Goal: Task Accomplishment & Management: Use online tool/utility

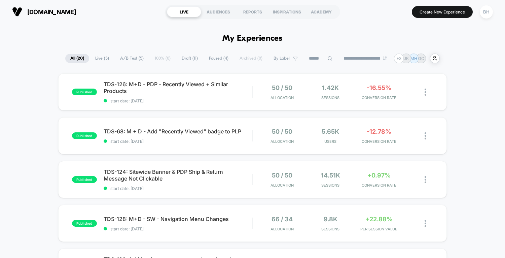
scroll to position [233, 0]
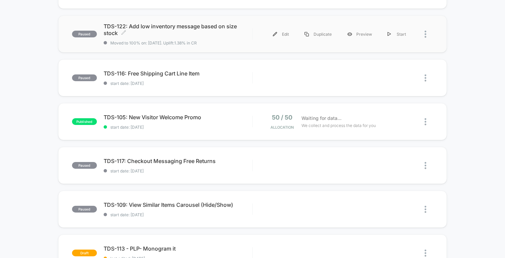
click at [183, 27] on span "TDS-122: Add low inventory message based on size stock Click to edit experience…" at bounding box center [178, 29] width 149 height 13
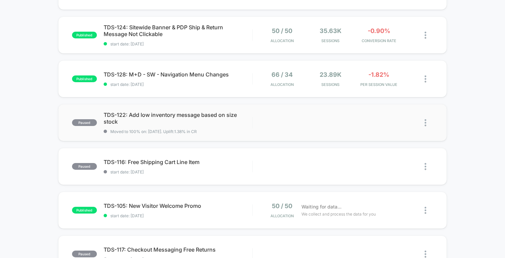
scroll to position [148, 0]
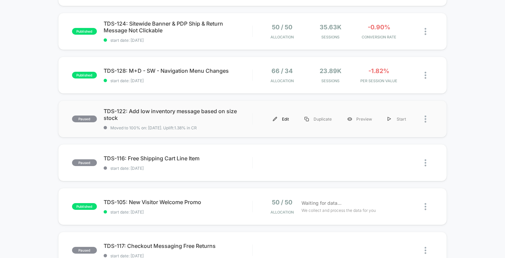
click at [281, 118] on div "Edit" at bounding box center [281, 118] width 32 height 15
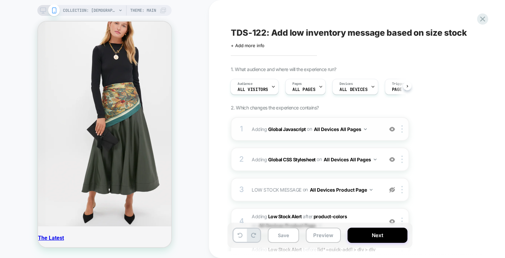
scroll to position [531, 0]
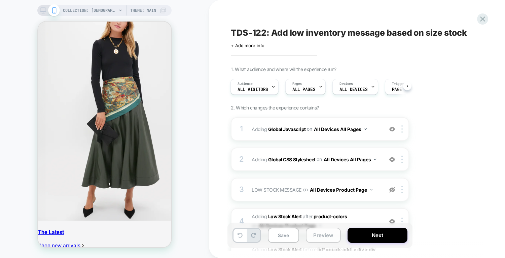
click at [327, 239] on button "Preview" at bounding box center [323, 234] width 35 height 15
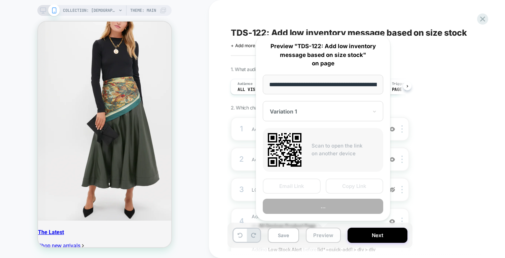
scroll to position [0, 55]
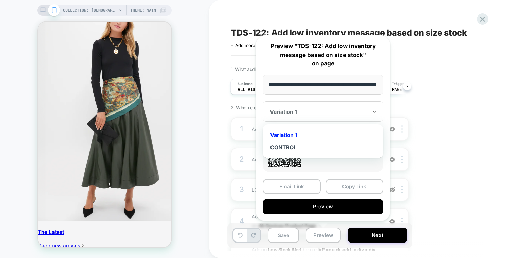
click at [359, 111] on div at bounding box center [319, 111] width 98 height 7
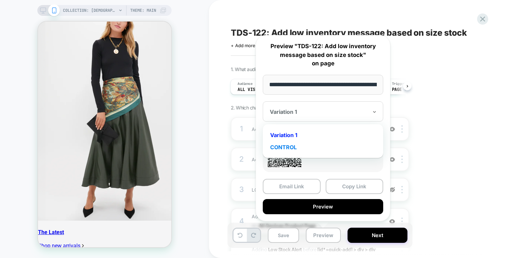
click at [308, 144] on div "CONTROL" at bounding box center [323, 147] width 114 height 12
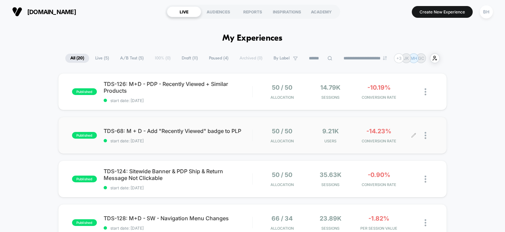
click at [427, 136] on div at bounding box center [429, 136] width 8 height 16
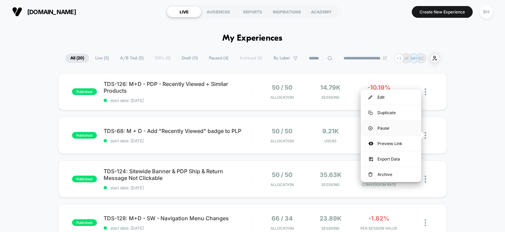
click at [377, 128] on div "Pause" at bounding box center [391, 128] width 61 height 15
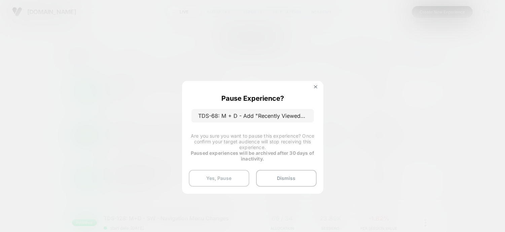
click at [217, 179] on button "Yes, Pause" at bounding box center [219, 178] width 61 height 17
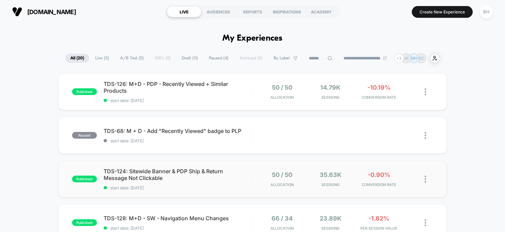
click at [426, 180] on img at bounding box center [426, 179] width 2 height 7
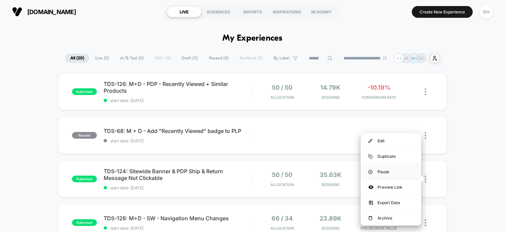
click at [390, 171] on div "Pause" at bounding box center [391, 171] width 61 height 15
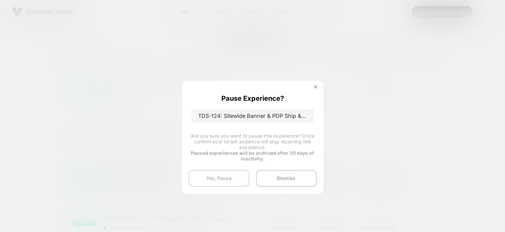
click at [198, 180] on button "Yes, Pause" at bounding box center [219, 178] width 61 height 17
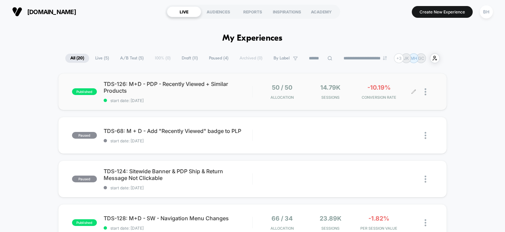
click at [427, 92] on div at bounding box center [429, 92] width 8 height 16
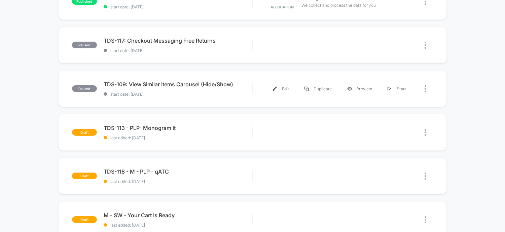
scroll to position [359, 0]
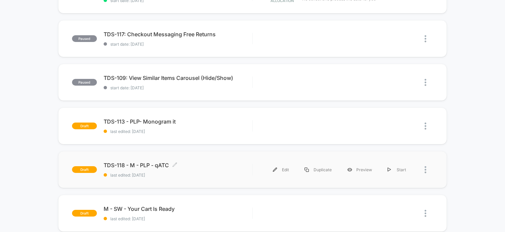
click at [146, 165] on span "TDS-118 - M - PLP - qATC Click to edit experience details" at bounding box center [178, 165] width 149 height 7
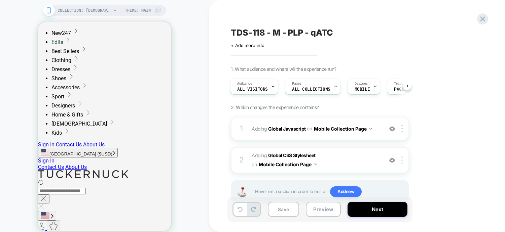
scroll to position [70, 0]
click at [0, 0] on button "Preview" at bounding box center [0, 0] width 0 height 0
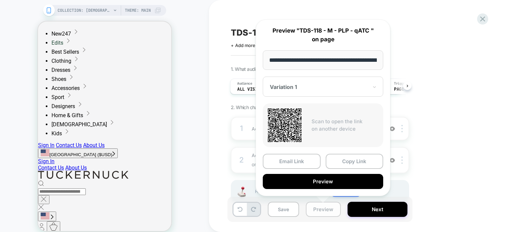
scroll to position [0, 55]
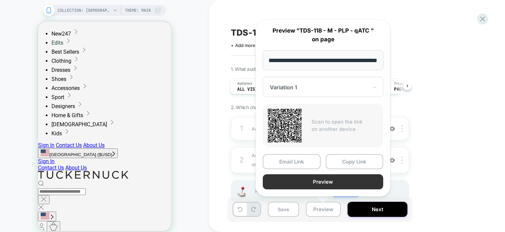
click at [323, 183] on button "Preview" at bounding box center [323, 182] width 120 height 15
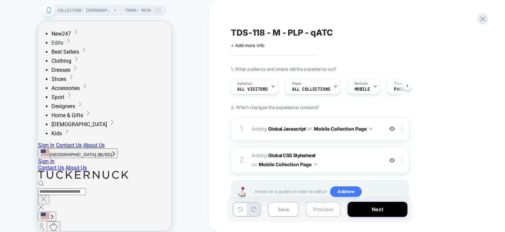
click at [0, 0] on button "Preview" at bounding box center [0, 0] width 0 height 0
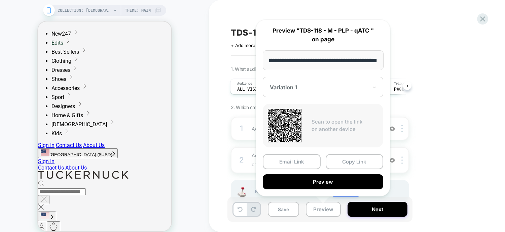
drag, startPoint x: 319, startPoint y: 71, endPoint x: 277, endPoint y: 96, distance: 49.0
click at [313, 75] on div "**********" at bounding box center [323, 108] width 135 height 177
click at [282, 89] on div at bounding box center [319, 87] width 98 height 7
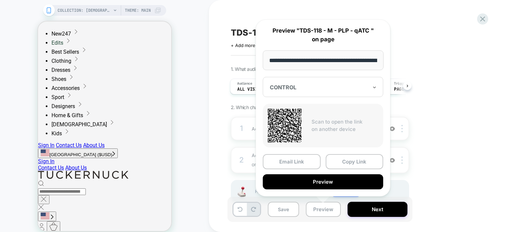
click at [459, 95] on div "1. What audience and where will the experience run? Audience All Visitors Pages…" at bounding box center [354, 143] width 246 height 154
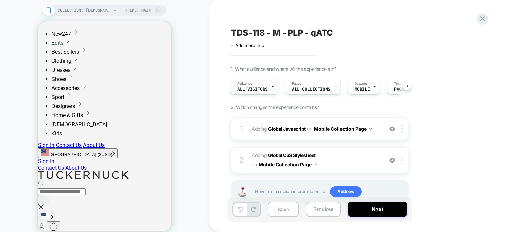
click at [257, 80] on div "Audience All Visitors" at bounding box center [252, 86] width 44 height 15
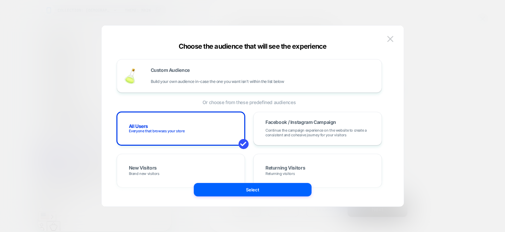
click at [448, 178] on div at bounding box center [252, 116] width 505 height 232
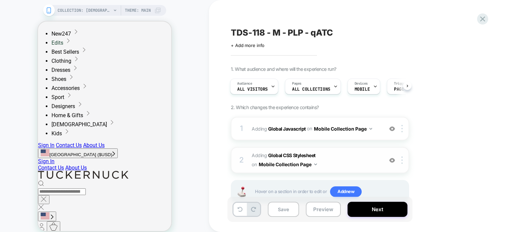
scroll to position [22, 0]
